Goal: Check status: Check status

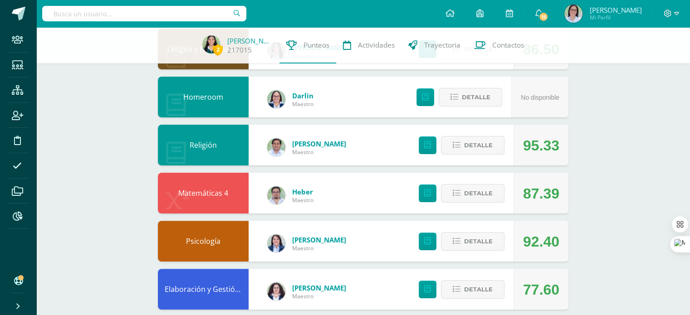
scroll to position [210, 0]
click at [473, 235] on span "Detalle" at bounding box center [478, 241] width 29 height 17
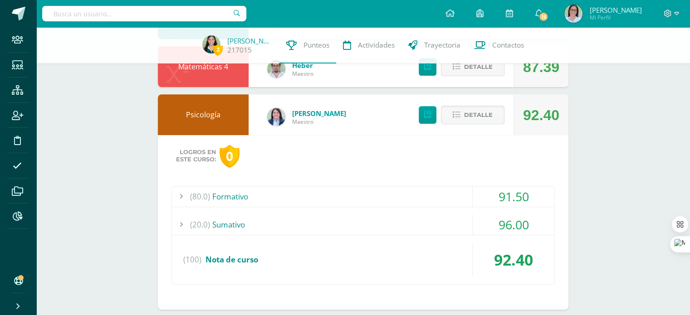
click at [327, 194] on div "(80.0) Formativo" at bounding box center [363, 196] width 382 height 20
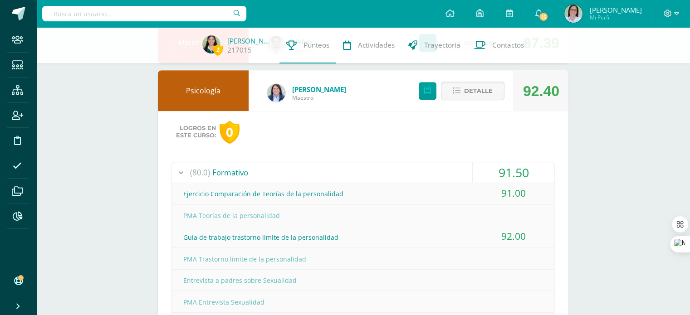
scroll to position [357, 0]
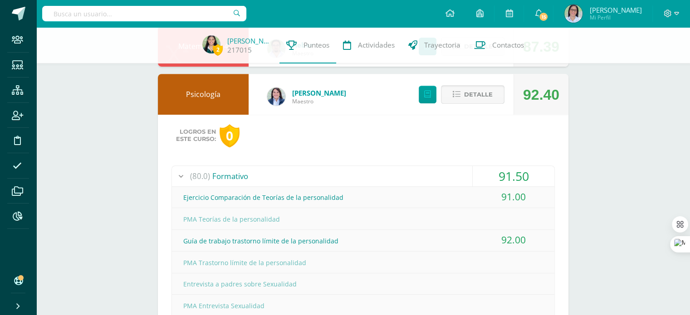
click at [461, 91] on button "Detalle" at bounding box center [472, 94] width 63 height 19
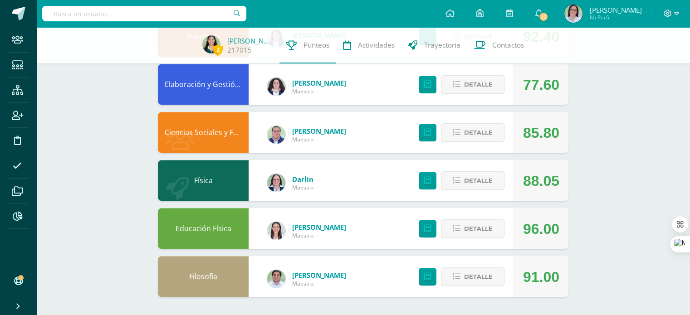
scroll to position [0, 0]
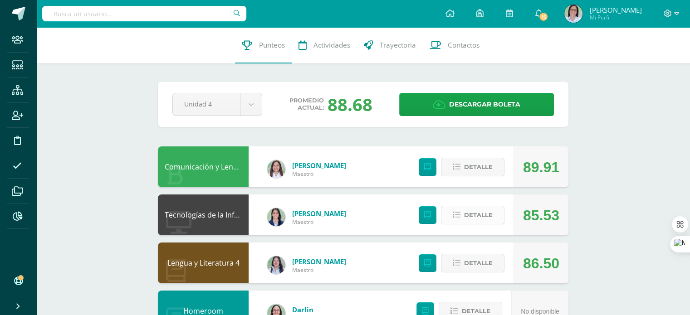
click at [472, 222] on span "Detalle" at bounding box center [478, 215] width 29 height 17
click at [477, 217] on span at bounding box center [473, 215] width 44 height 12
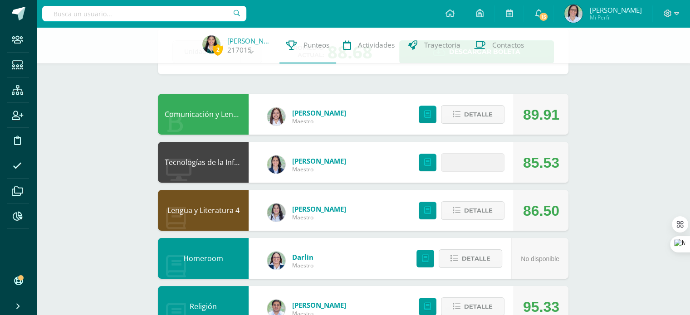
scroll to position [50, 0]
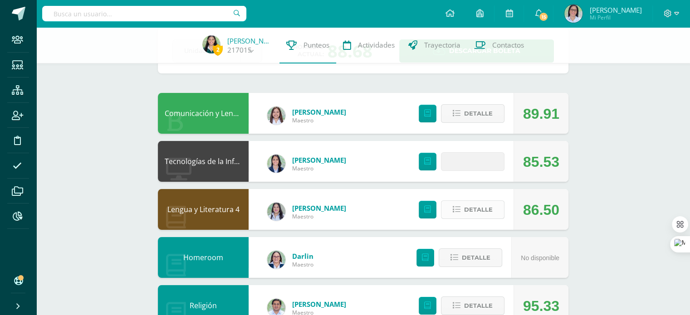
click at [483, 204] on span "Detalle" at bounding box center [478, 209] width 29 height 17
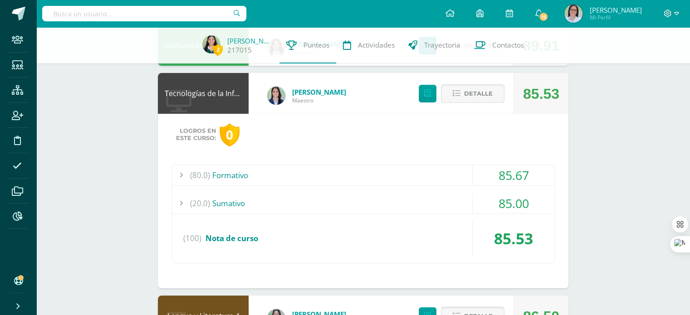
scroll to position [121, 0]
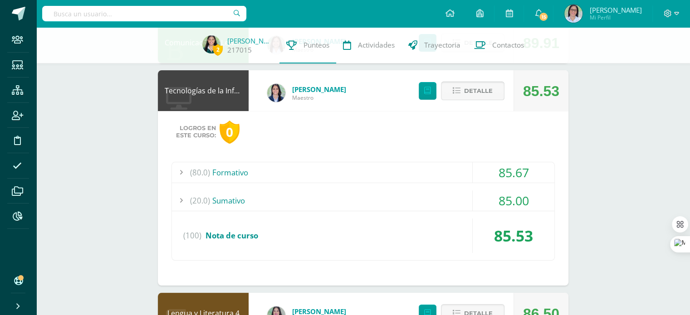
click at [463, 92] on button "Detalle" at bounding box center [472, 91] width 63 height 19
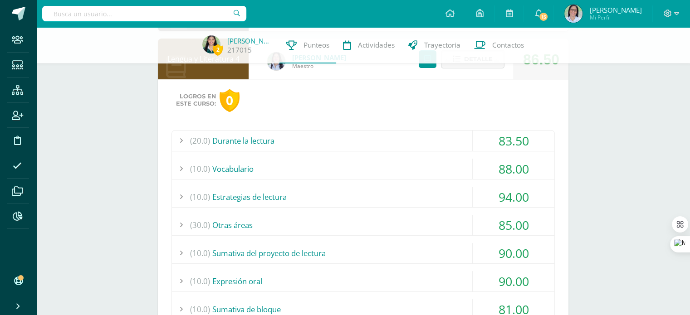
scroll to position [199, 0]
click at [370, 192] on div "(10.0) Estrategias de lectura" at bounding box center [363, 198] width 382 height 20
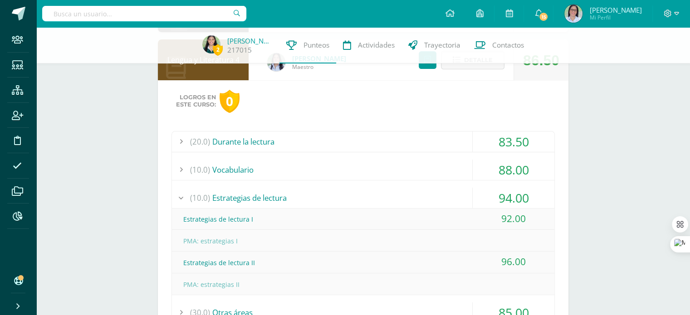
click at [370, 192] on div "(10.0) Estrategias de lectura" at bounding box center [363, 198] width 382 height 20
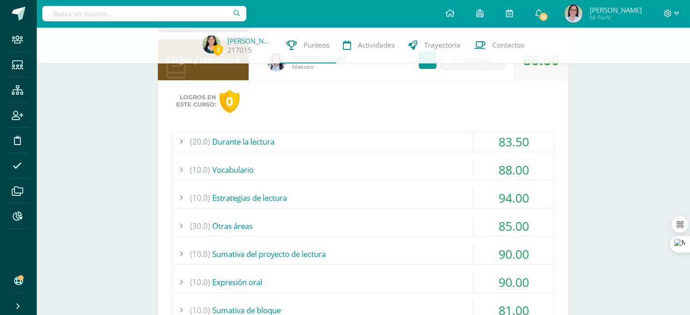
click at [326, 221] on div "(30.0) Otras áreas" at bounding box center [363, 226] width 382 height 20
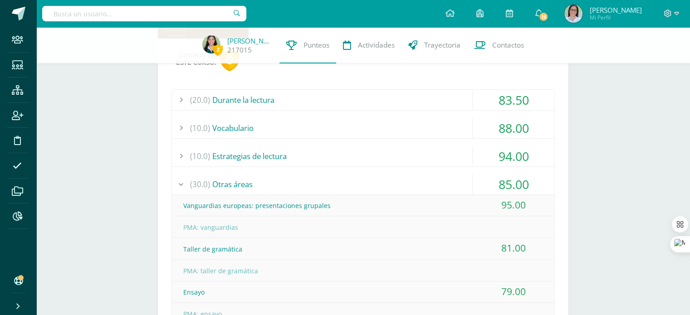
scroll to position [245, 0]
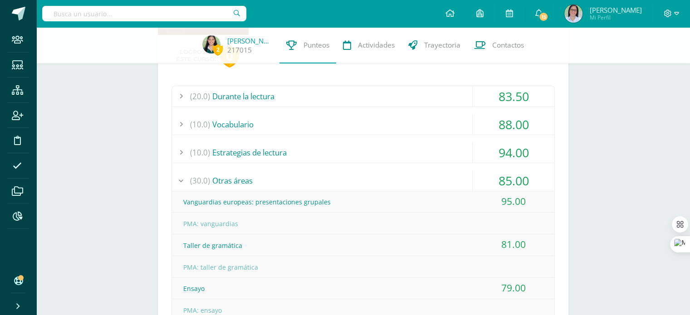
click at [266, 186] on div "(30.0) Otras áreas" at bounding box center [363, 180] width 382 height 20
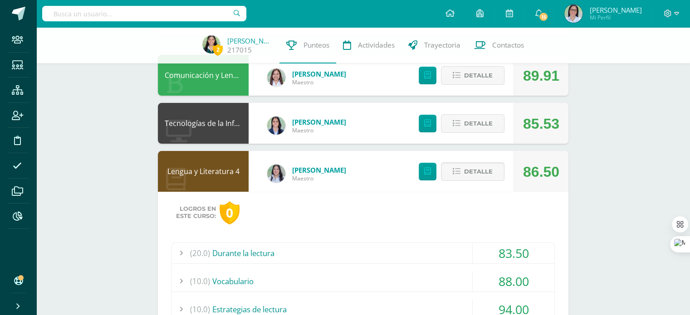
scroll to position [65, 0]
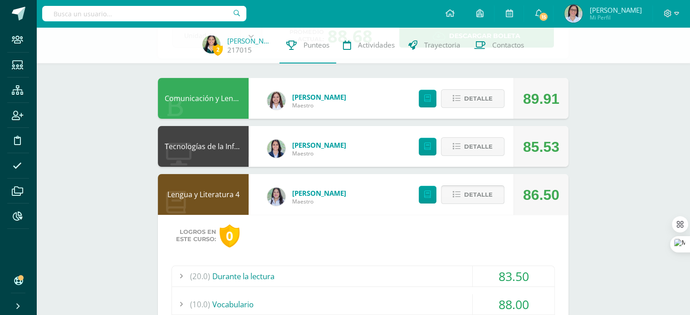
click at [481, 196] on span "Detalle" at bounding box center [478, 194] width 29 height 17
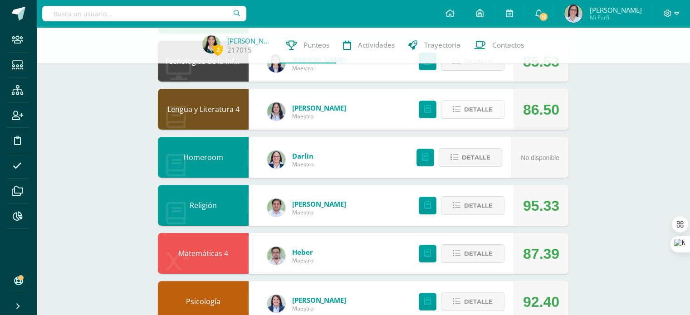
scroll to position [163, 0]
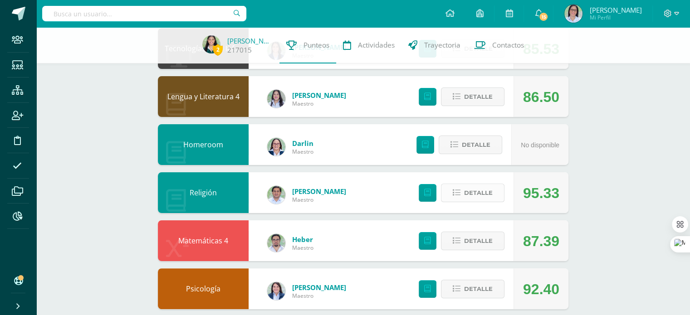
click at [475, 199] on span "Detalle" at bounding box center [478, 193] width 29 height 17
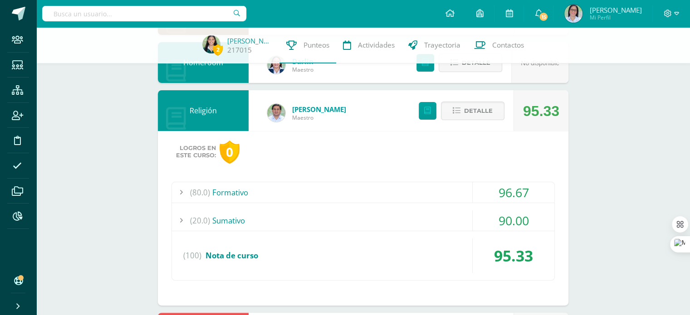
scroll to position [245, 0]
click at [408, 192] on div "(80.0) Formativo" at bounding box center [363, 192] width 382 height 20
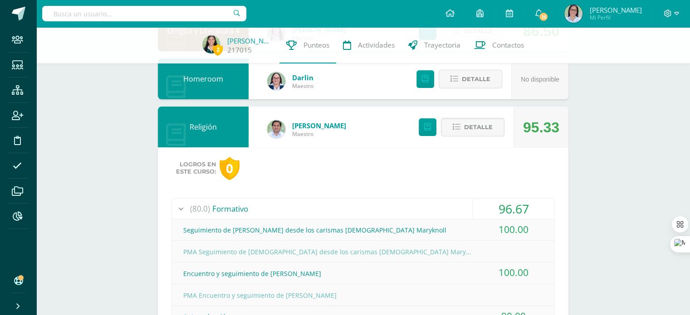
scroll to position [226, 0]
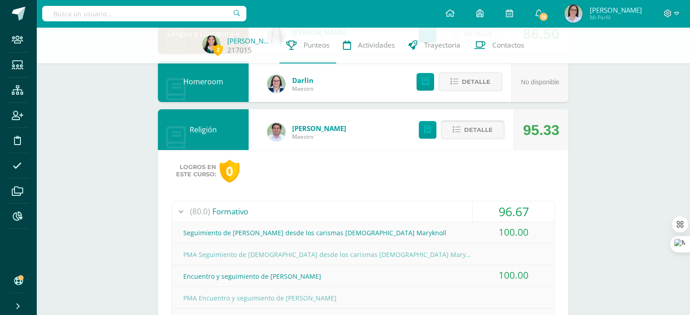
click at [485, 139] on div "Detalle" at bounding box center [459, 129] width 108 height 41
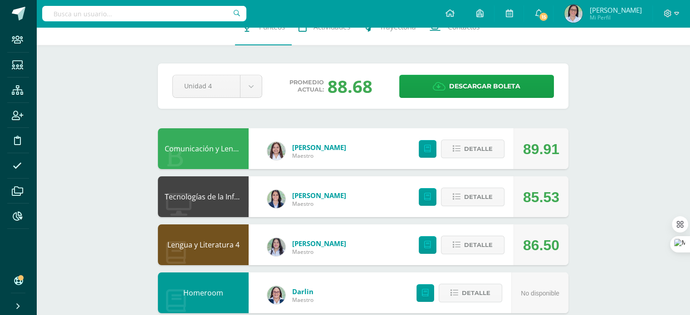
scroll to position [0, 0]
